Goal: Task Accomplishment & Management: Manage account settings

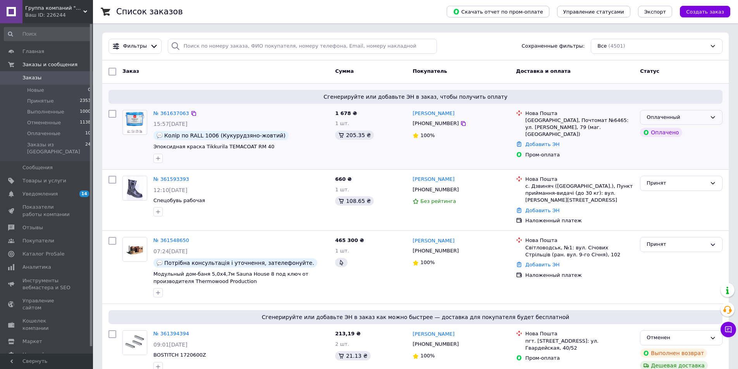
click at [680, 117] on div "Оплаченный" at bounding box center [677, 118] width 60 height 8
click at [672, 134] on li "Принят" at bounding box center [681, 133] width 82 height 14
click at [184, 117] on div "№ 361637063" at bounding box center [171, 113] width 37 height 9
click at [166, 115] on link "№ 361637063" at bounding box center [171, 113] width 36 height 6
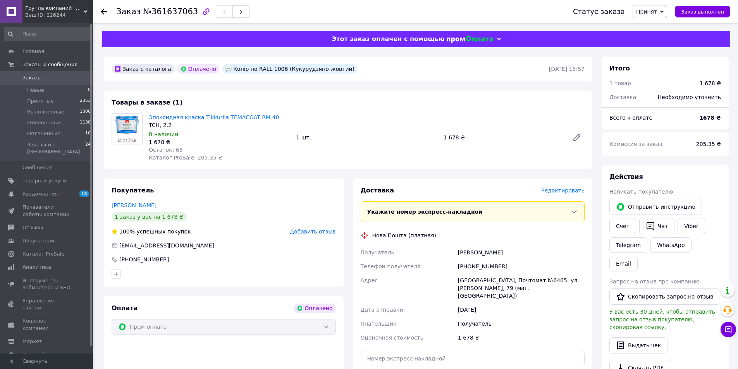
click at [46, 79] on span "Заказы" at bounding box center [46, 77] width 49 height 7
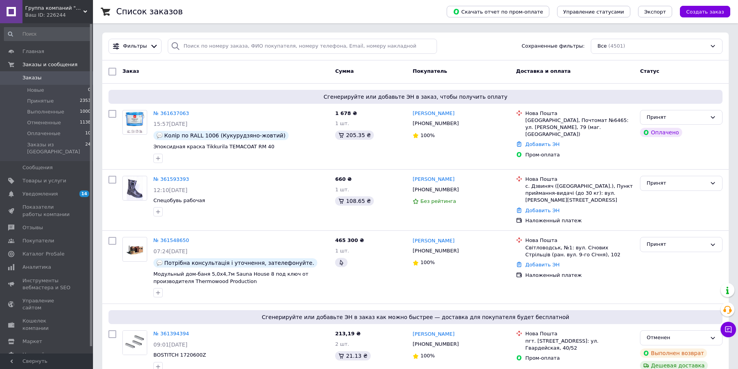
click at [38, 14] on div "Ваш ID: 226244" at bounding box center [59, 15] width 68 height 7
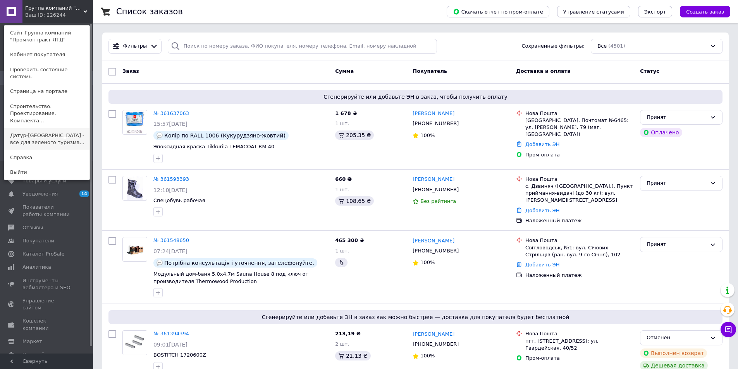
click at [19, 130] on link "Датур-[GEOGRAPHIC_DATA] - все для зеленого туризма..." at bounding box center [46, 139] width 85 height 22
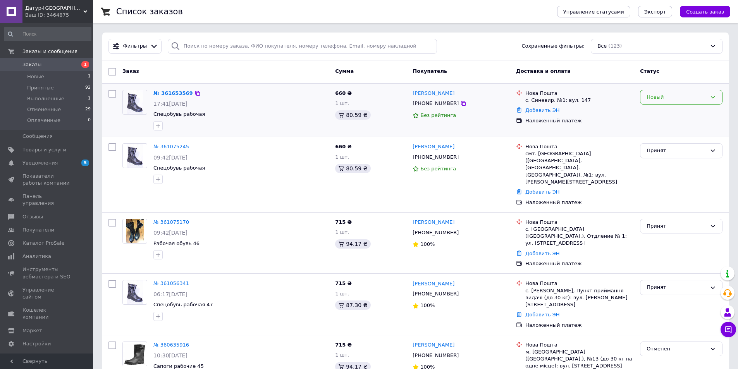
click at [669, 96] on div "Новый" at bounding box center [677, 97] width 60 height 8
click at [669, 112] on li "Принят" at bounding box center [681, 113] width 82 height 14
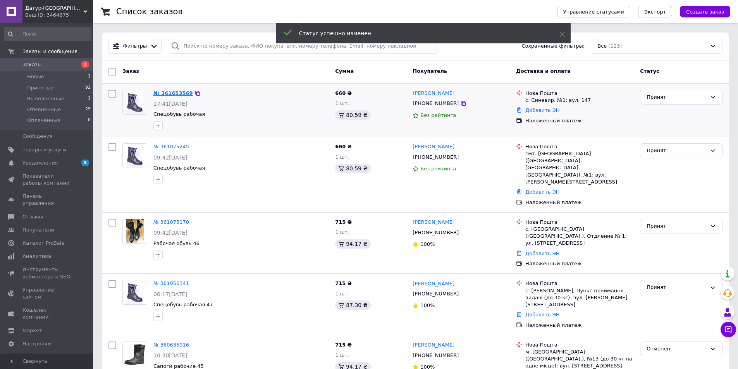
click at [177, 92] on link "№ 361653569" at bounding box center [173, 93] width 40 height 6
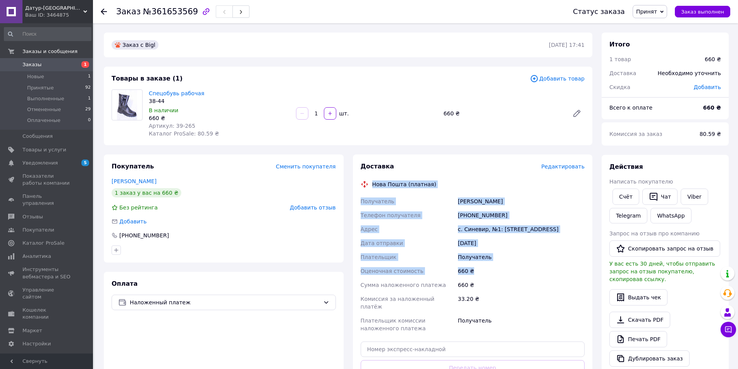
drag, startPoint x: 473, startPoint y: 270, endPoint x: 365, endPoint y: 186, distance: 136.9
click at [365, 186] on div "Доставка Редактировать Нова Пошта (платная) Получатель Глеба Надія Телефон полу…" at bounding box center [473, 286] width 224 height 248
copy div "Нова Пошта (платная) Получатель Глеба Надія Телефон получателя +380987793610 Ад…"
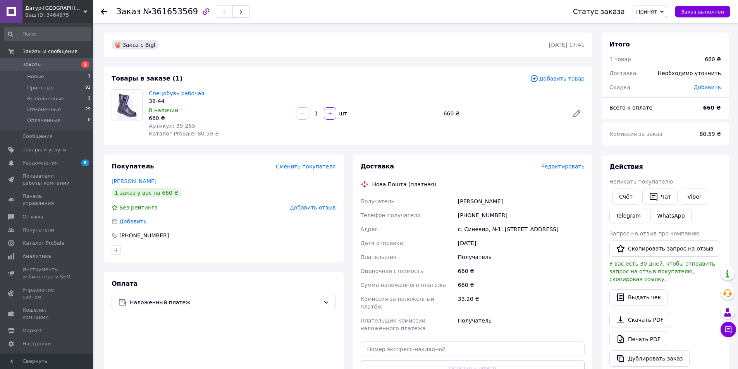
click at [37, 9] on span "Датур-Украина - все для зеленого туризма!" at bounding box center [54, 8] width 58 height 7
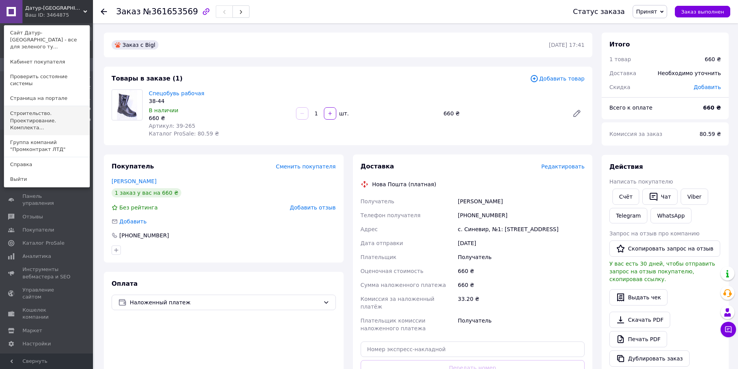
click at [33, 106] on link "Строительство. Проектирование. Комплекта..." at bounding box center [46, 120] width 85 height 29
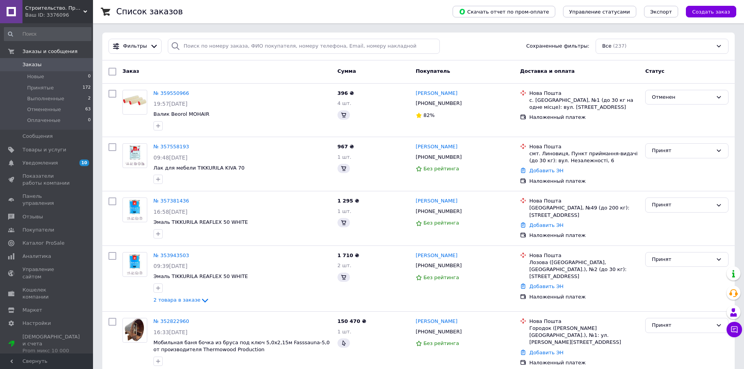
click at [57, 3] on div "Строительство. Проектирование. Комплектация Ваш ID: 3376096" at bounding box center [57, 11] width 71 height 23
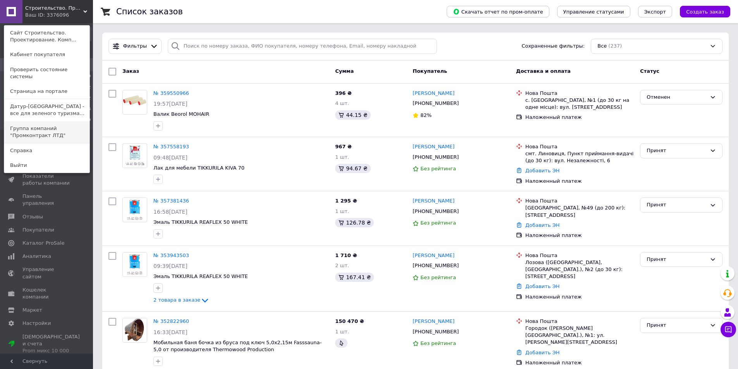
click at [34, 121] on link "Группа компаний "Промконтракт ЛТД"" at bounding box center [46, 132] width 85 height 22
